Goal: Transaction & Acquisition: Register for event/course

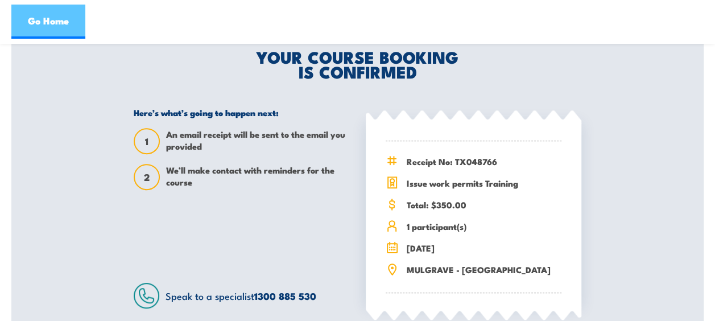
click at [63, 23] on link "Go Home" at bounding box center [48, 22] width 74 height 34
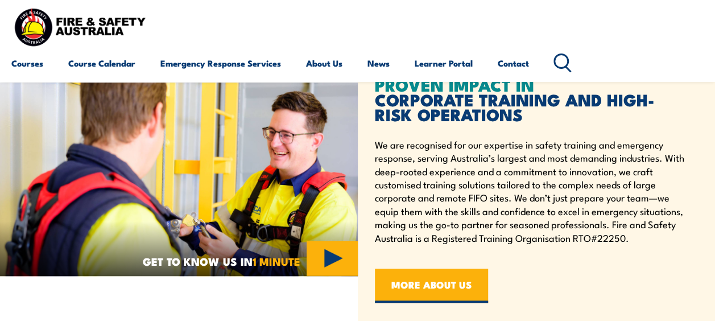
scroll to position [270, 0]
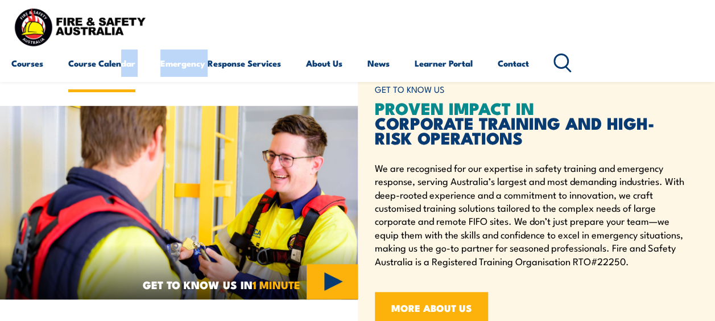
drag, startPoint x: 209, startPoint y: 26, endPoint x: 121, endPoint y: 61, distance: 95.2
click at [121, 61] on div "Courses Course Calendar Emergency Response Services Services Overview Emergency…" at bounding box center [357, 41] width 692 height 72
click at [121, 61] on link "Course Calendar" at bounding box center [101, 62] width 67 height 27
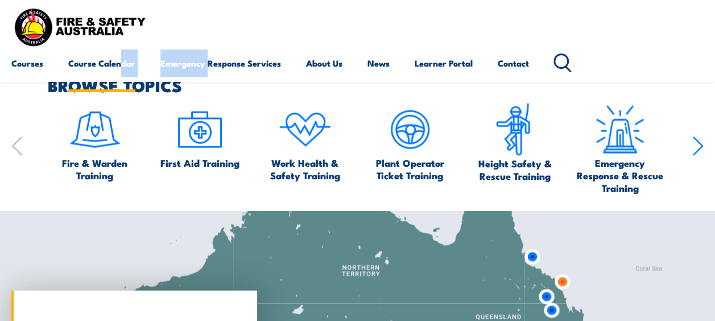
scroll to position [1097, 0]
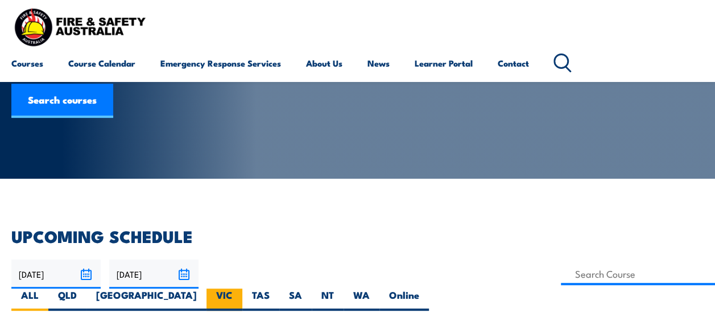
click at [242, 288] on label "VIC" at bounding box center [224, 299] width 36 height 22
click at [240, 288] on input "VIC" at bounding box center [236, 291] width 7 height 7
radio input "true"
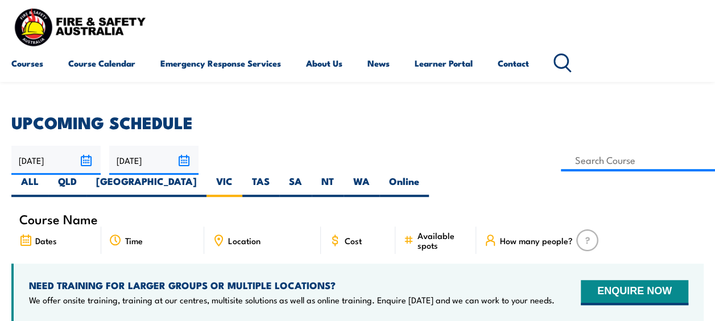
scroll to position [225, 0]
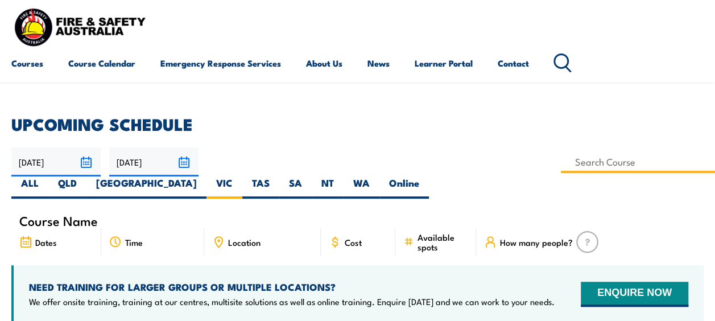
click at [561, 159] on input at bounding box center [638, 162] width 154 height 22
type input "Issue Work Permits Training"
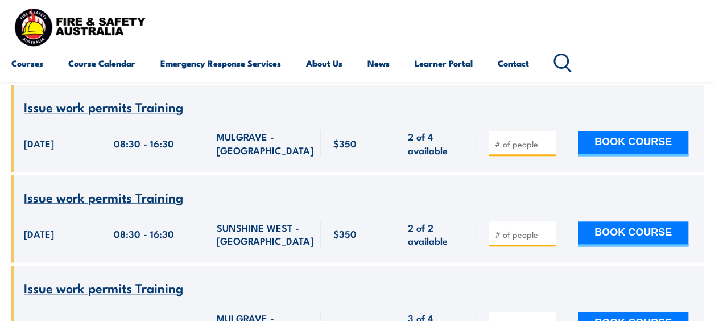
scroll to position [470, 0]
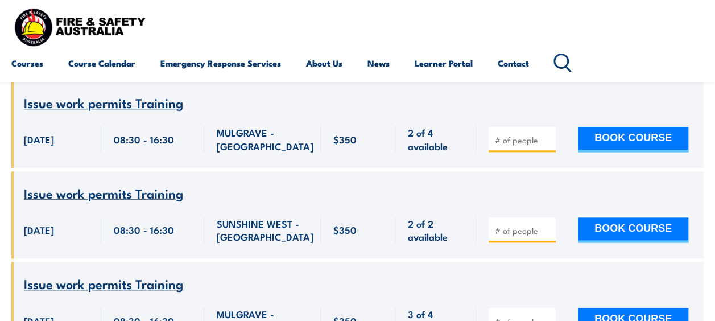
click at [510, 225] on input "number" at bounding box center [523, 230] width 57 height 11
type input "1"
click at [614, 217] on button "BOOK COURSE" at bounding box center [633, 229] width 110 height 25
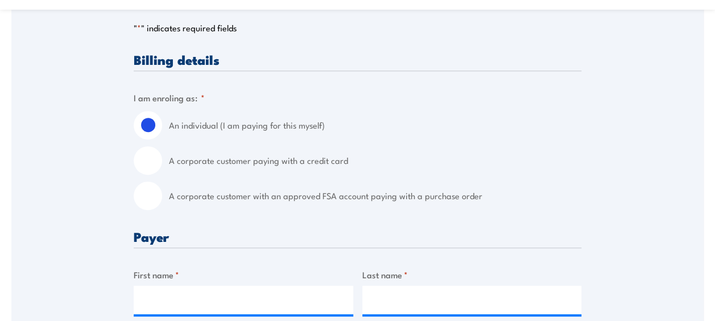
scroll to position [264, 0]
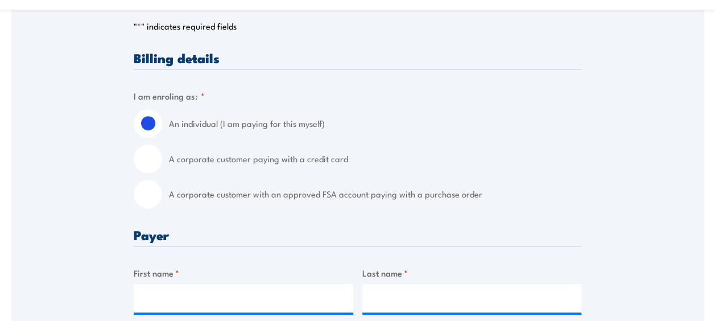
click at [142, 191] on input "A corporate customer with an approved FSA account paying with a purchase order" at bounding box center [148, 194] width 28 height 28
radio input "true"
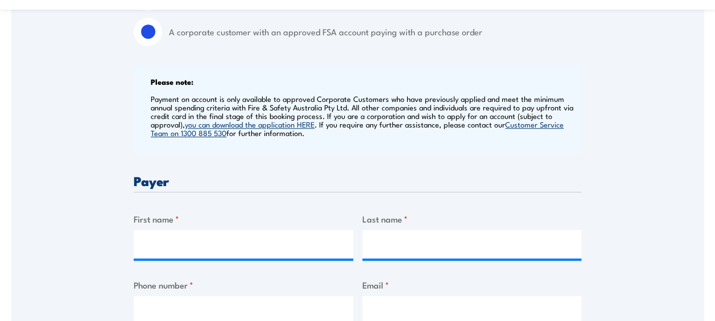
scroll to position [427, 0]
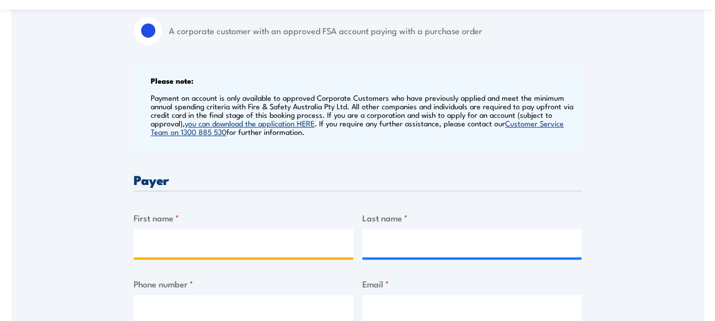
click at [156, 242] on input "First name *" at bounding box center [244, 243] width 220 height 28
type input "Courtney"
type input "Fitzpatrick"
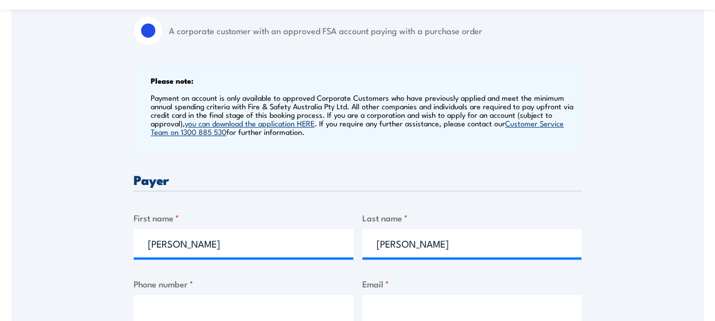
type input "0459230909"
type input "courtney.fitzpatrick@cbre.com"
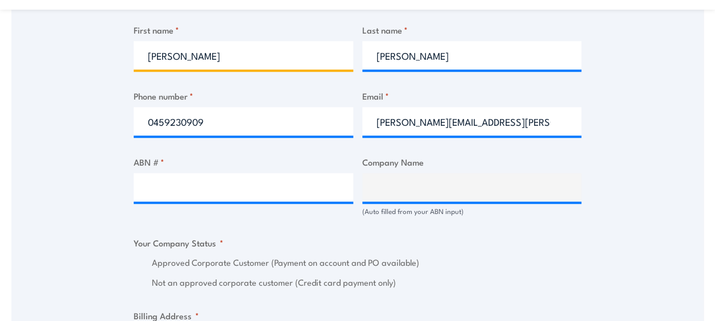
scroll to position [618, 0]
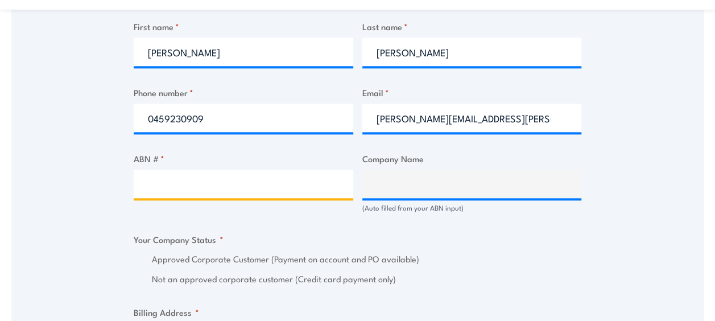
click at [188, 191] on input "ABN # *" at bounding box center [244, 183] width 220 height 28
paste input "4 65 199 3092"
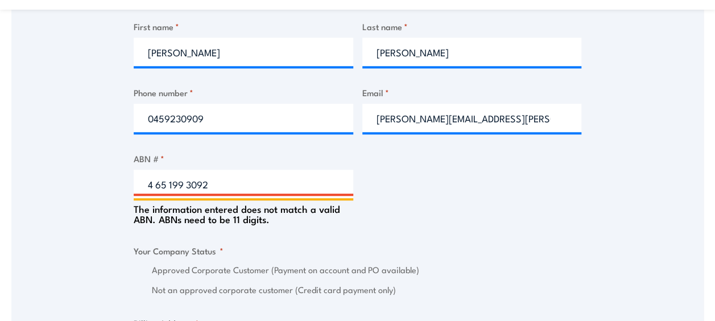
click at [149, 184] on input "4 65 199 3092" at bounding box center [244, 183] width 220 height 28
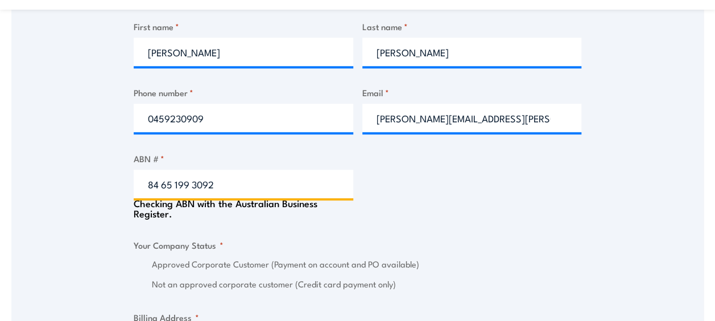
type input "84 65 199 3092"
click at [427, 202] on div "Billing details I am enroling as: * An individual (I am paying for this myself)…" at bounding box center [358, 265] width 448 height 1137
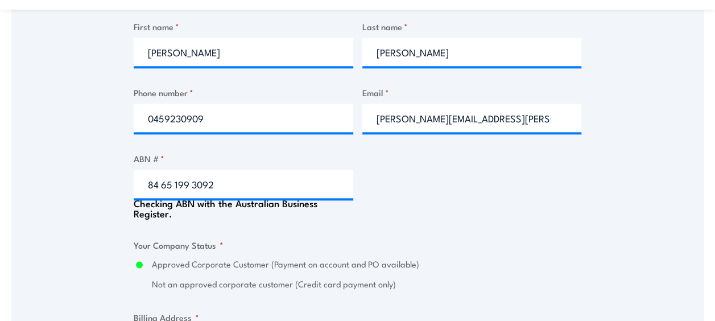
type input "CBRE (GWS PJM) PTY LTD"
radio input "true"
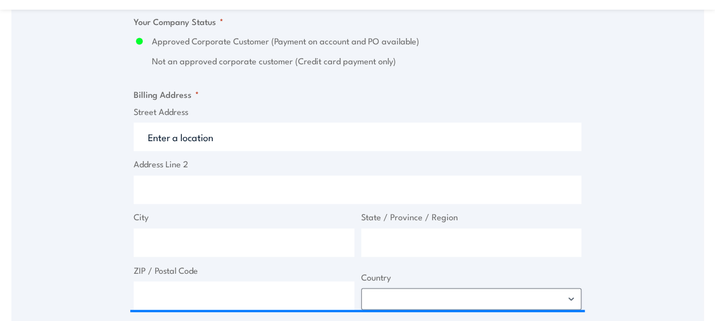
scroll to position [835, 0]
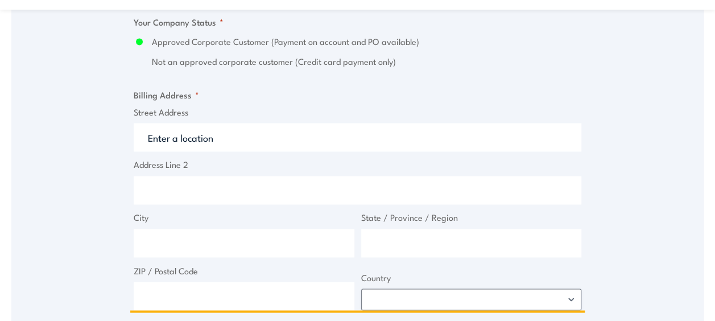
click at [339, 148] on input "Street Address" at bounding box center [358, 137] width 448 height 28
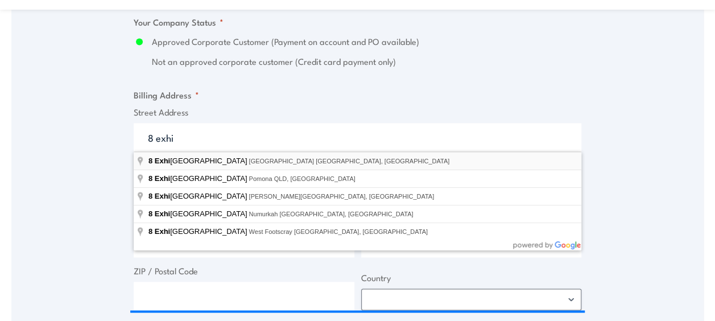
type input "8 Exhibition Street, Melbourne VIC, Australia"
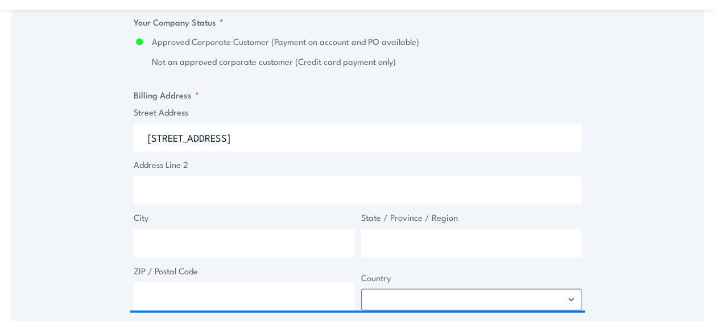
type input "8 Exhibition St"
type input "Melbourne"
type input "Victoria"
type input "3000"
select select "Australia"
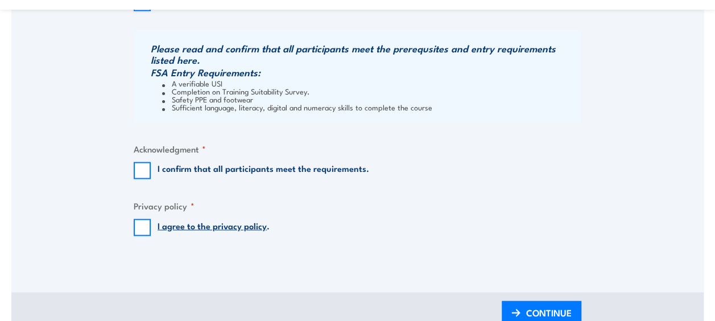
scroll to position [1193, 0]
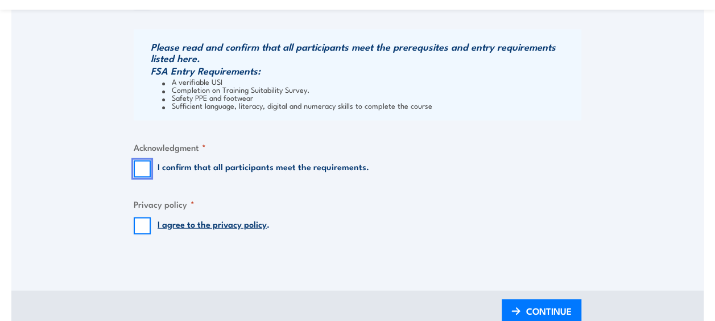
click at [146, 172] on input "I confirm that all participants meet the requirements." at bounding box center [142, 168] width 17 height 17
checkbox input "true"
click at [139, 228] on input "I agree to the privacy policy ." at bounding box center [142, 225] width 17 height 17
checkbox input "true"
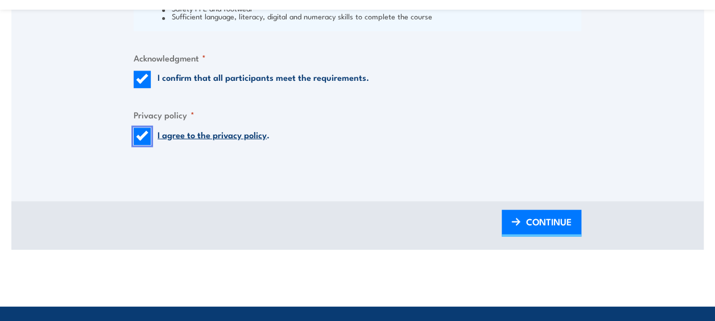
scroll to position [1293, 0]
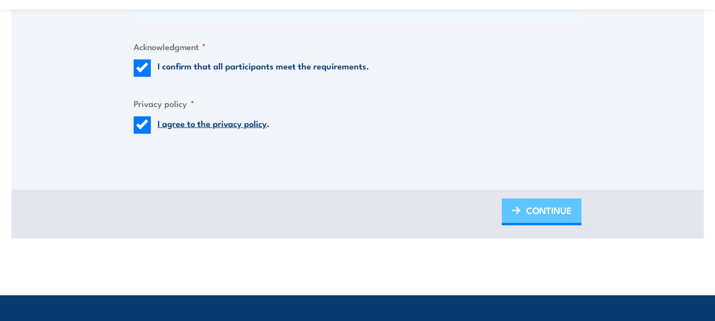
click at [551, 210] on span "CONTINUE" at bounding box center [548, 210] width 45 height 30
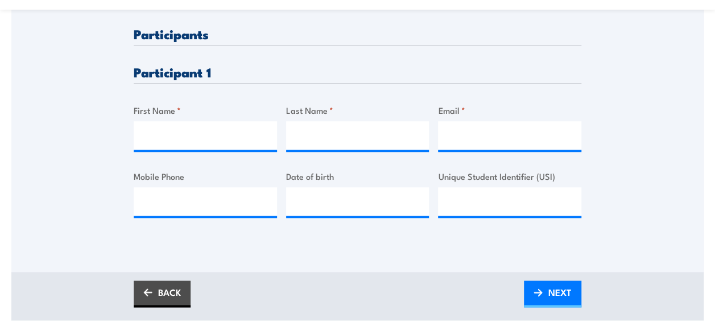
scroll to position [336, 0]
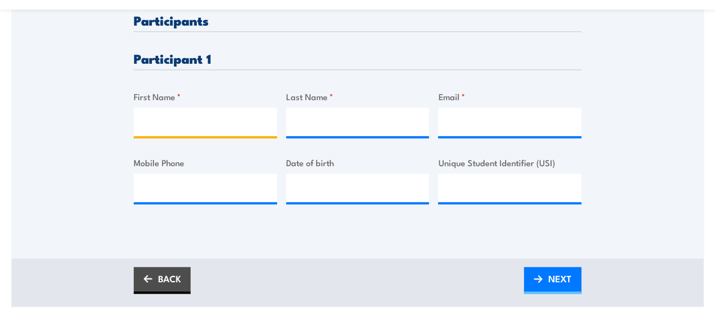
click at [206, 120] on input "First Name *" at bounding box center [205, 121] width 143 height 28
type input "Ady"
click at [287, 129] on input "Last Name *" at bounding box center [357, 121] width 143 height 28
click at [473, 119] on input "Email *" at bounding box center [509, 121] width 143 height 28
paste input "Elali, Ady @ Melbourne <Ady.Elali@cbre.com>"
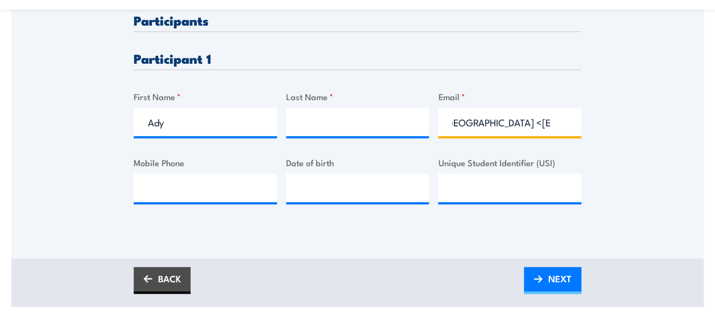
scroll to position [0, 90]
click at [468, 123] on input "Elali, Ady @ Melbourne <Ady.Elali@cbre.com" at bounding box center [509, 121] width 143 height 28
type input "Ady.Elali@cbre.com"
click at [370, 121] on input "Last Name *" at bounding box center [357, 121] width 143 height 28
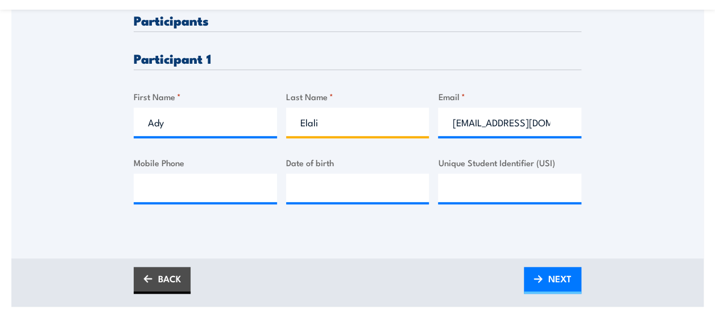
type input "Elali"
click at [196, 188] on input "Mobile Phone" at bounding box center [205, 187] width 143 height 28
paste input "0456 705 316"
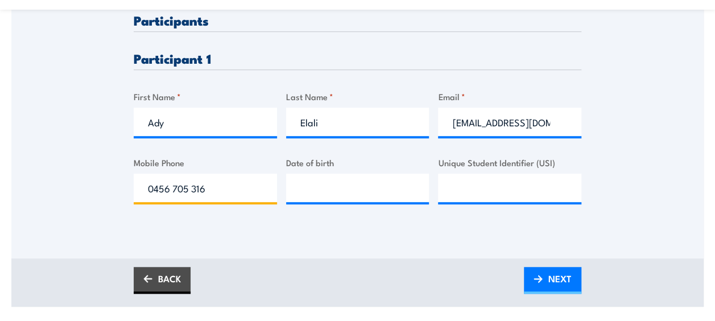
type input "0456 705 316"
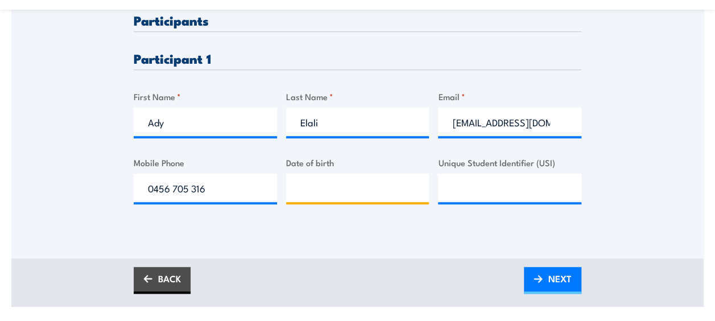
type input "__/__/____"
click at [314, 192] on input "__/__/____" at bounding box center [357, 187] width 143 height 28
click at [320, 235] on div "Please provide names and contact details for each of the participants below. No…" at bounding box center [357, 60] width 692 height 398
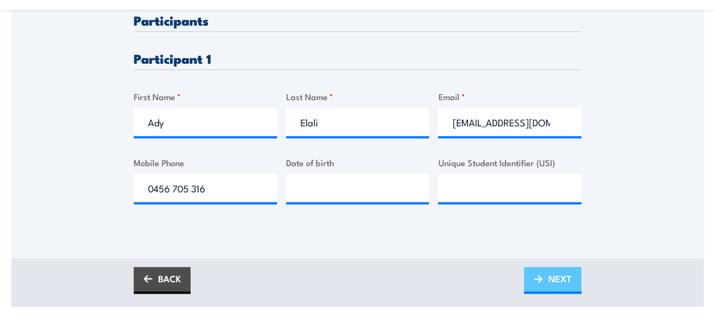
click at [557, 279] on span "NEXT" at bounding box center [559, 278] width 23 height 30
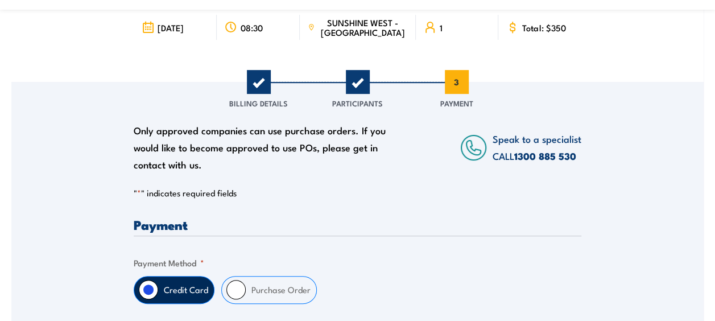
scroll to position [242, 0]
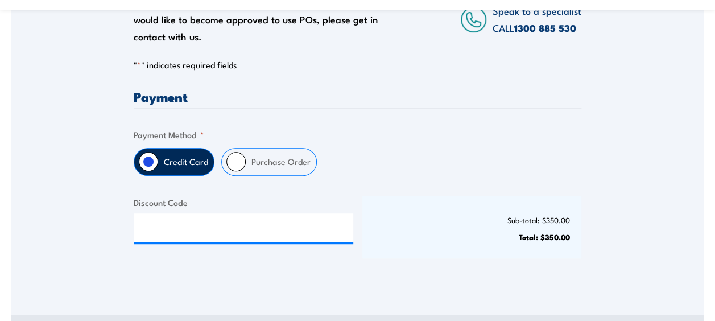
click at [278, 160] on label "Purchase Order" at bounding box center [281, 161] width 71 height 27
click at [246, 160] on input "Purchase Order" at bounding box center [235, 161] width 19 height 19
radio input "true"
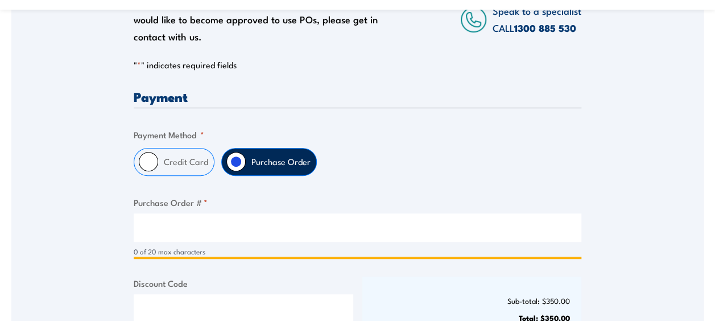
click at [189, 226] on input "Purchase Order # *" at bounding box center [358, 227] width 448 height 28
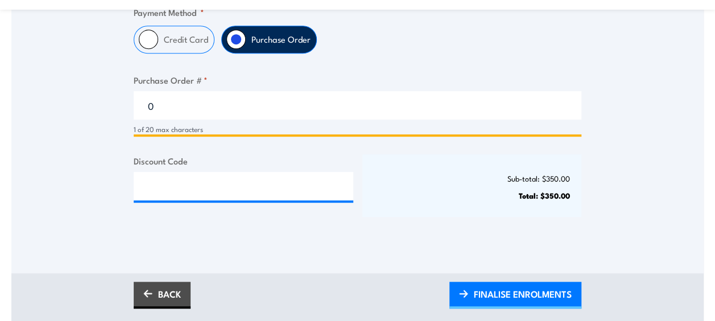
scroll to position [365, 0]
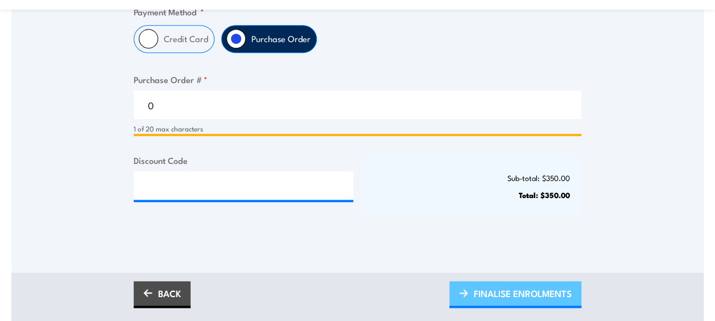
type input "0"
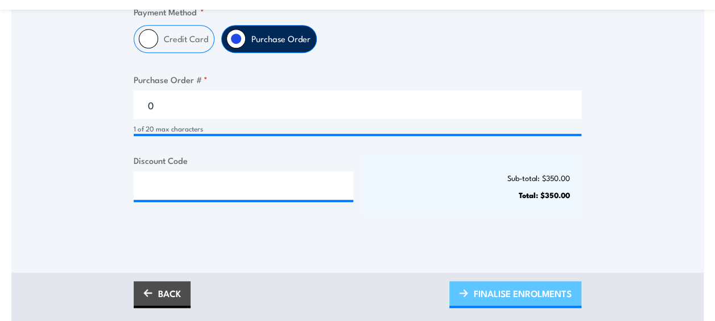
click at [488, 293] on span "FINALISE ENROLMENTS" at bounding box center [523, 293] width 98 height 30
